Goal: Task Accomplishment & Management: Complete application form

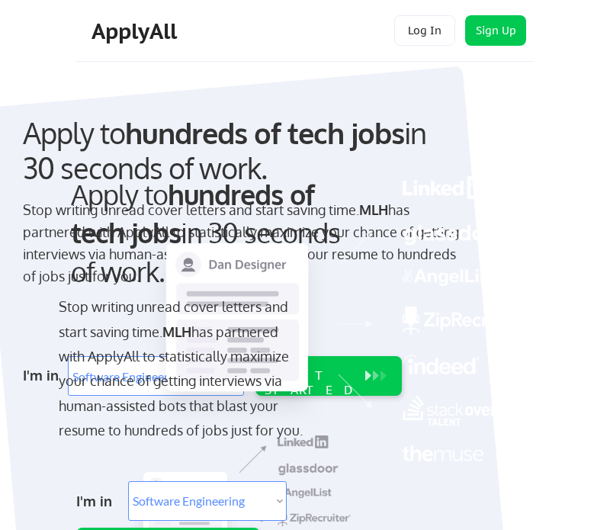
select select ""engineering""
click at [530, 235] on img at bounding box center [338, 318] width 383 height 285
select select ""engineering""
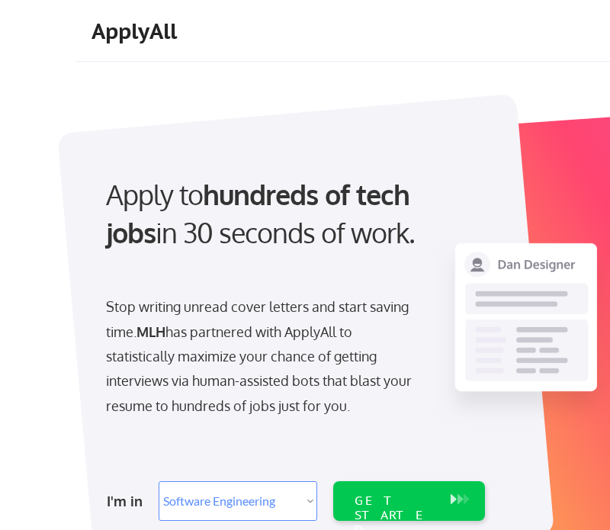
select select ""engineering""
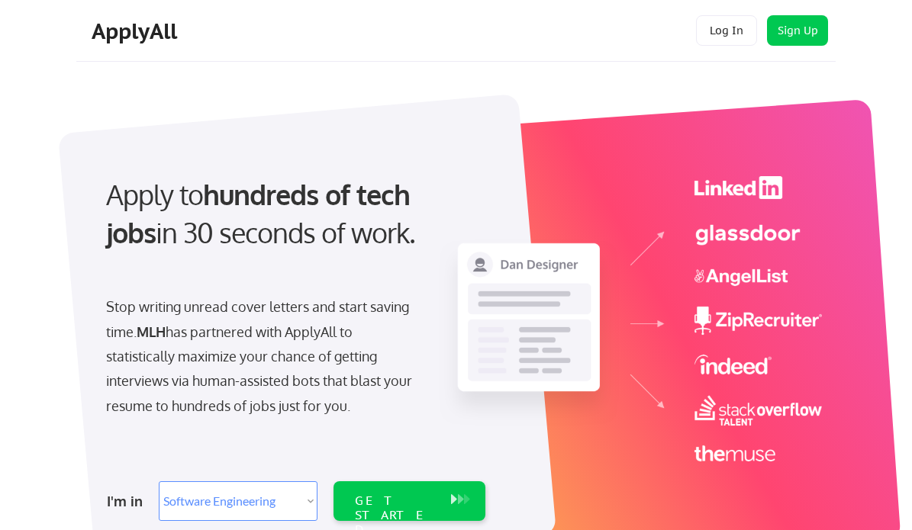
select select ""engineering""
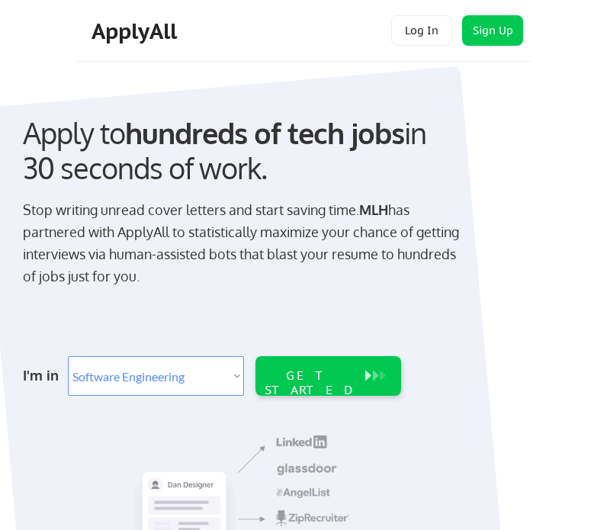
select select ""engineering""
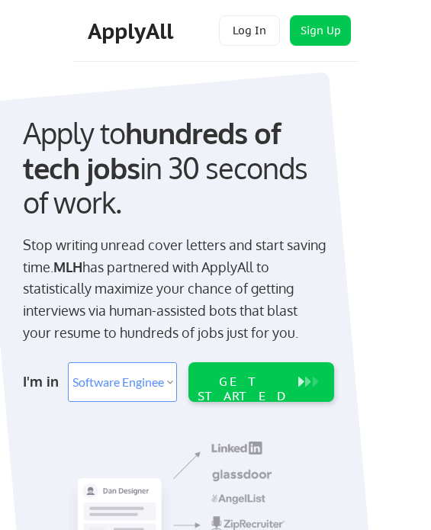
select select ""engineering""
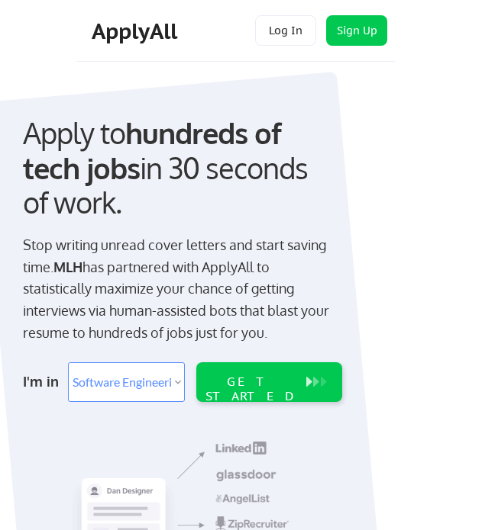
select select ""engineering""
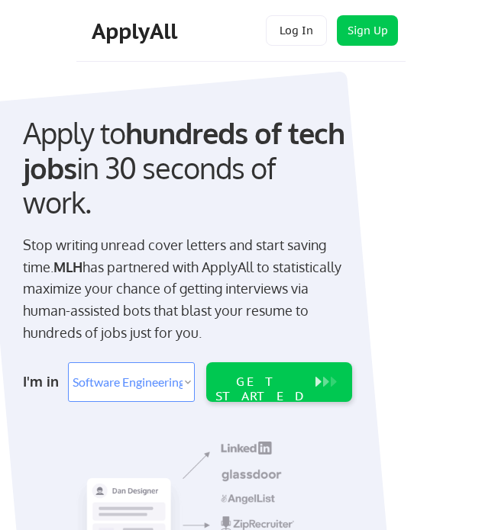
select select ""engineering""
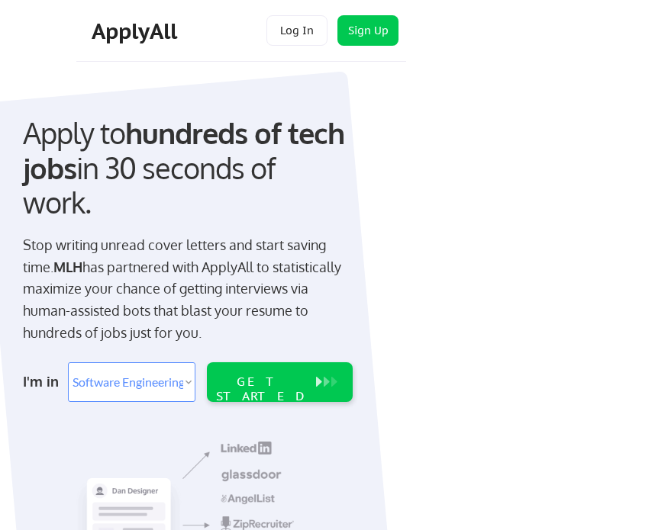
select select ""engineering""
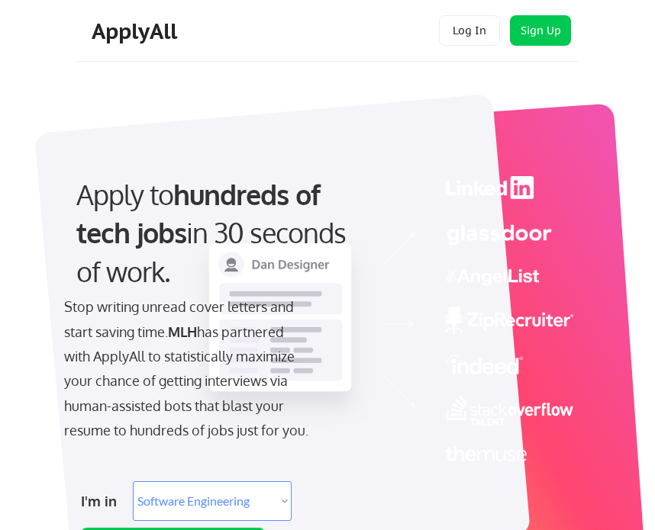
select select ""engineering""
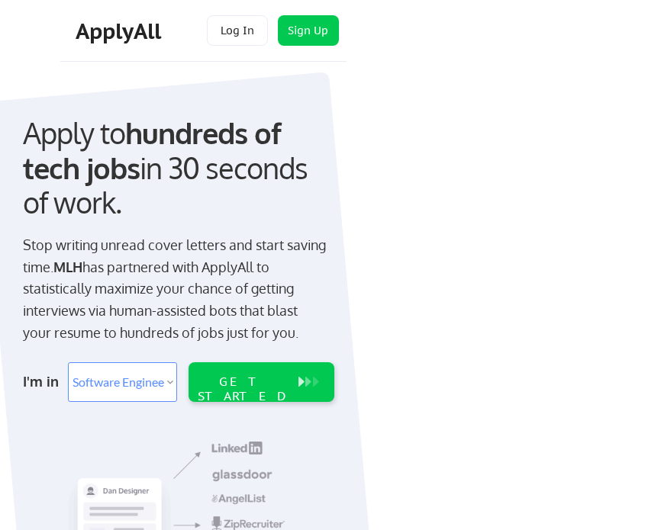
select select ""engineering""
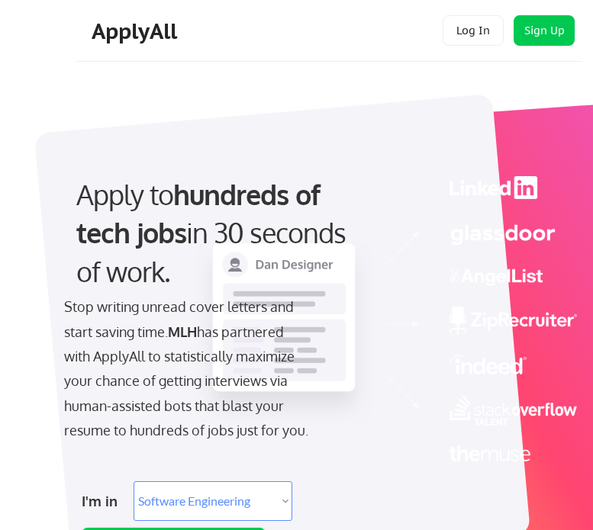
select select ""engineering""
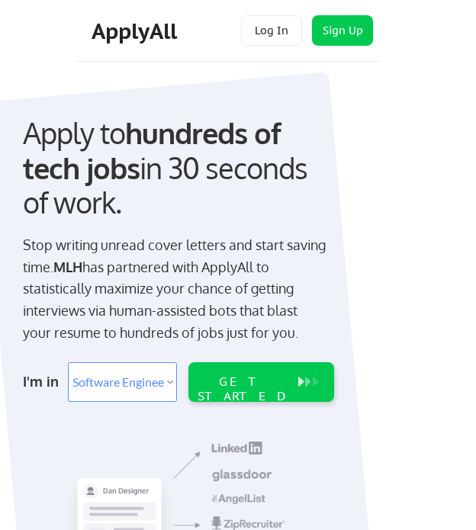
select select ""engineering""
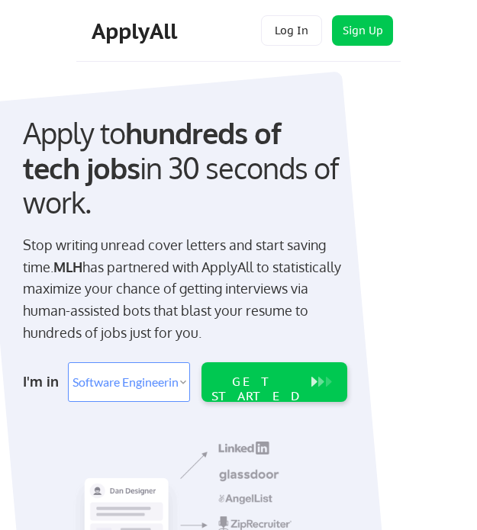
select select ""engineering""
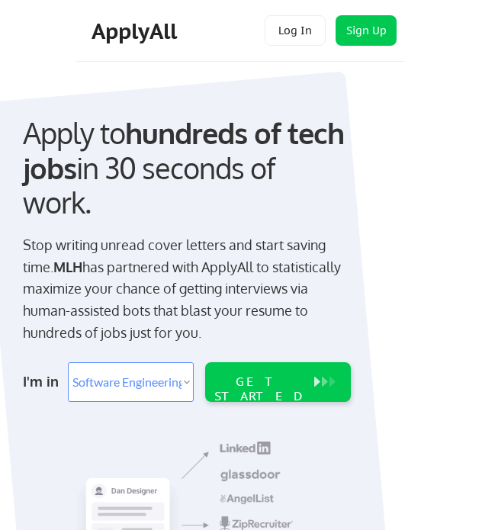
select select ""engineering""
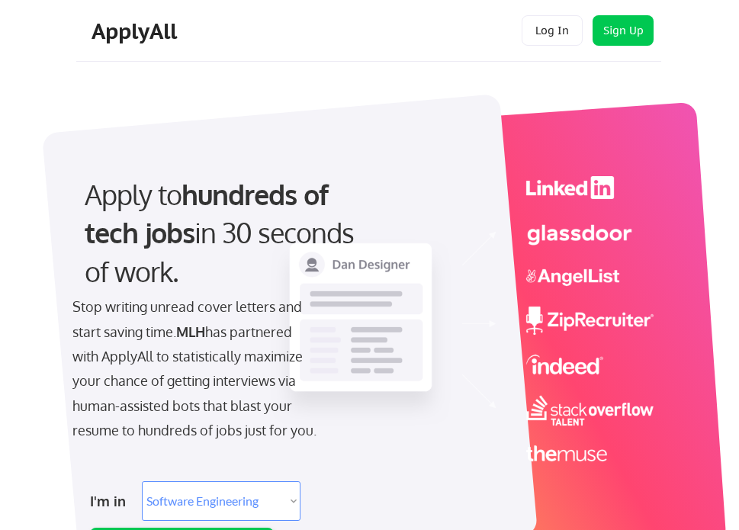
select select ""engineering""
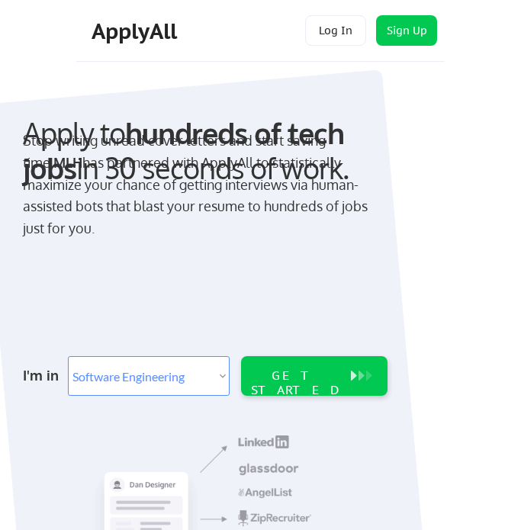
select select ""engineering""
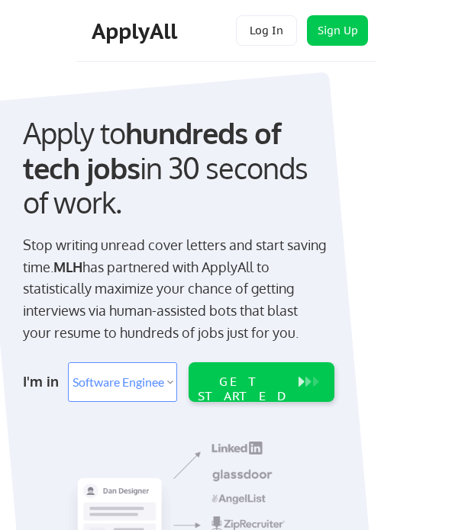
select select ""engineering""
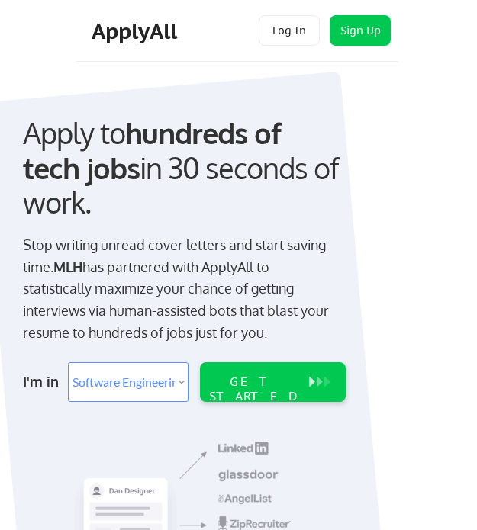
select select ""engineering""
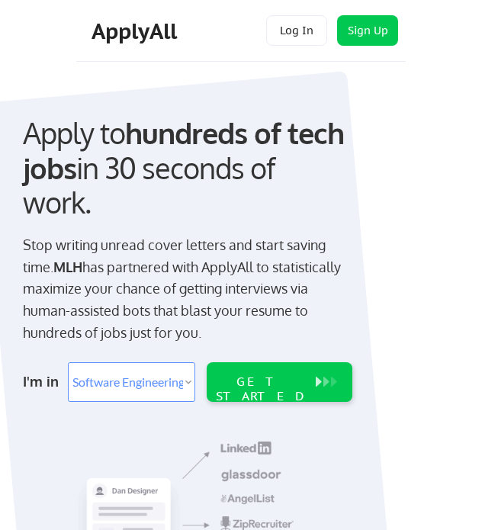
select select ""engineering""
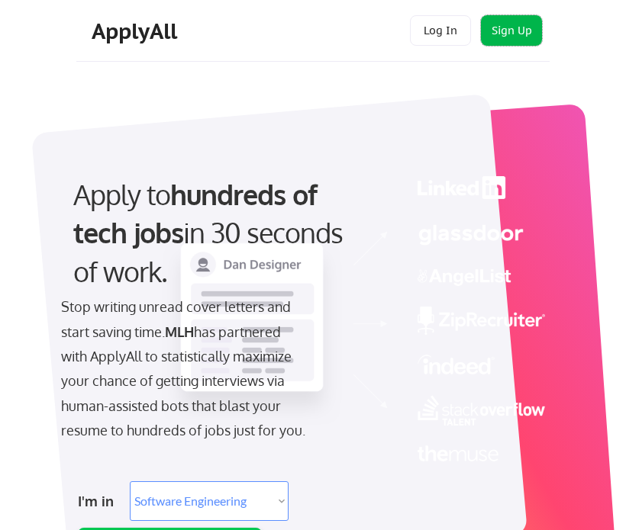
click at [509, 34] on button "Sign Up" at bounding box center [511, 30] width 61 height 31
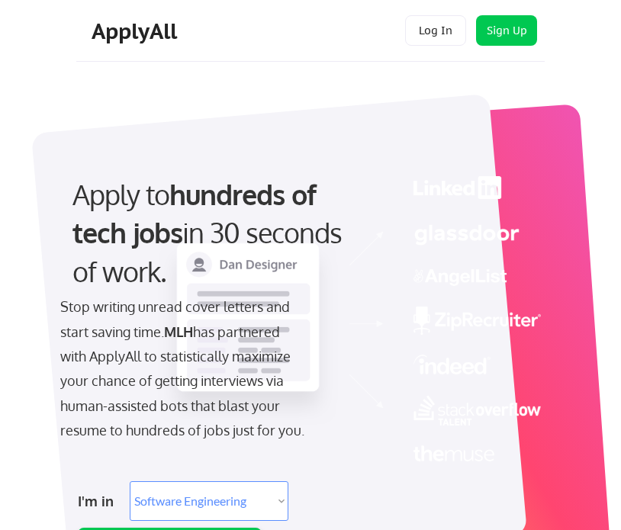
select select ""engineering""
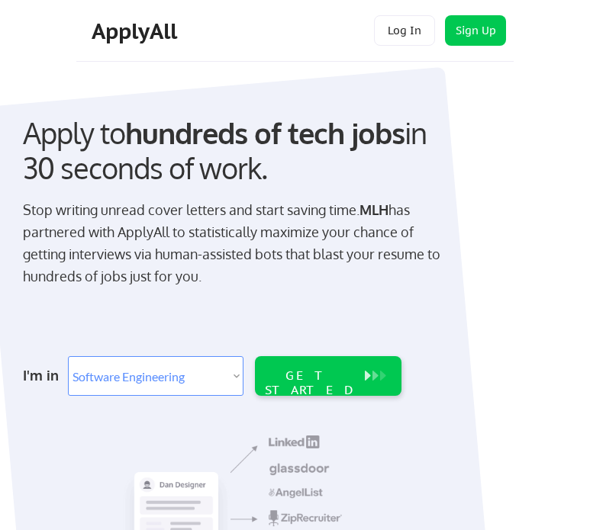
select select ""engineering""
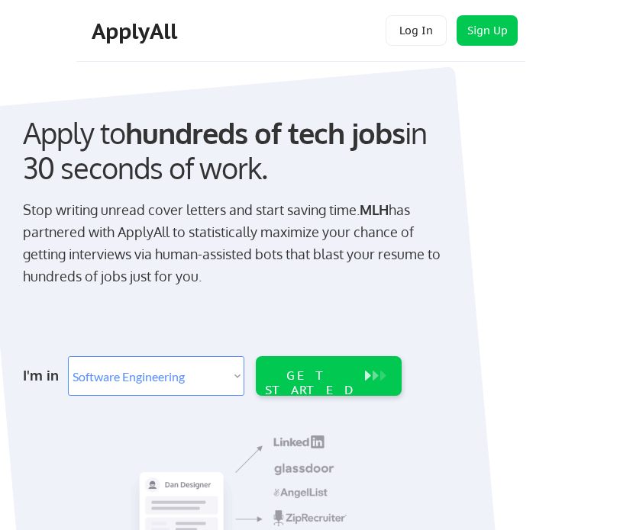
select select ""engineering""
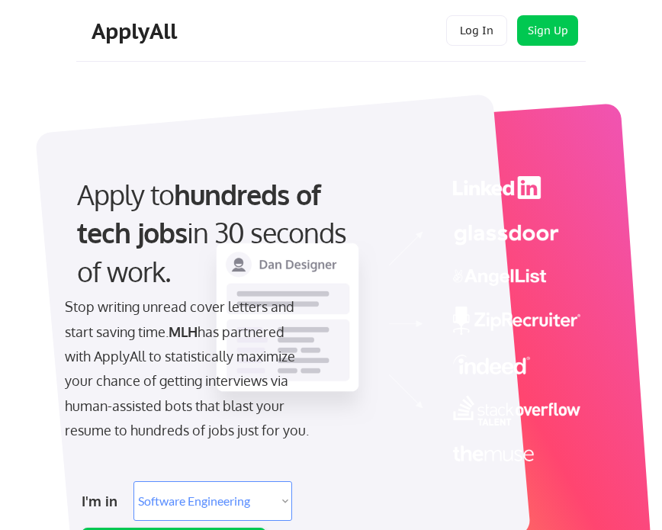
click at [385, 73] on div "Apply to hundreds of tech jobs in 30 seconds of work. Stop writing unread cover…" at bounding box center [319, 376] width 533 height 607
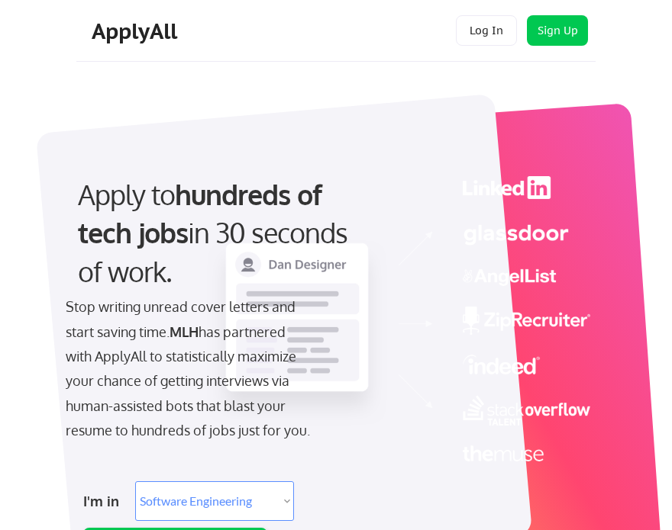
select select ""engineering""
